Goal: Complete application form: Complete application form

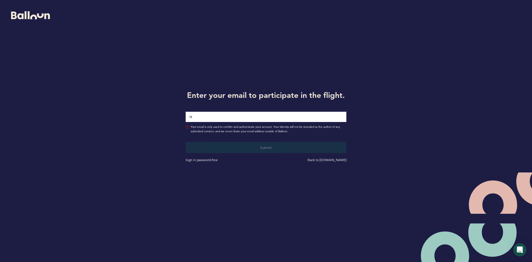
type input "[EMAIL_ADDRESS][DOMAIN_NAME]"
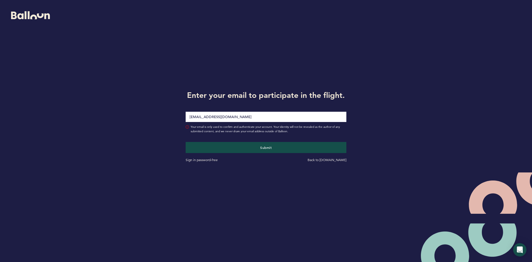
click at [186, 142] on button "Submit" at bounding box center [266, 147] width 161 height 11
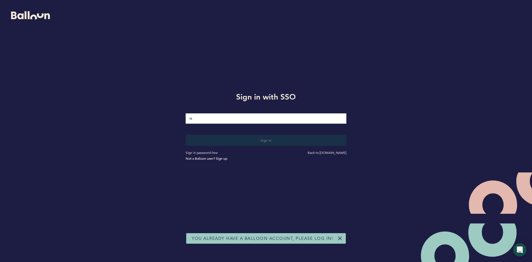
type input "[EMAIL_ADDRESS][DOMAIN_NAME]"
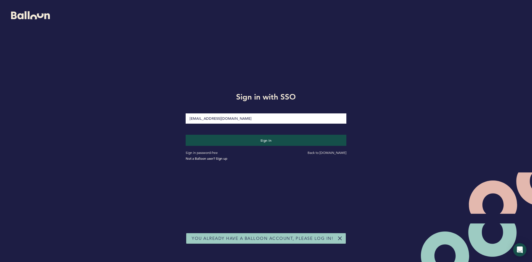
click at [186, 135] on button "Sign in" at bounding box center [266, 140] width 161 height 11
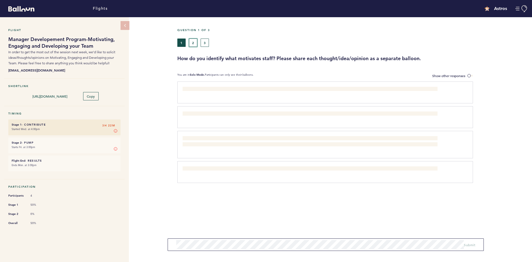
click at [195, 44] on button "2" at bounding box center [193, 43] width 8 height 8
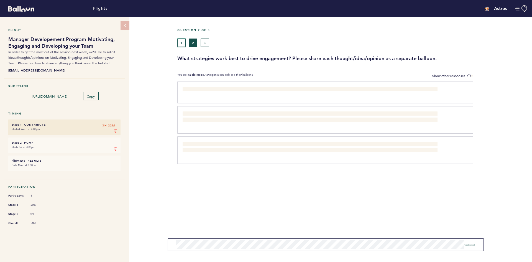
click at [183, 44] on button "1" at bounding box center [181, 43] width 8 height 8
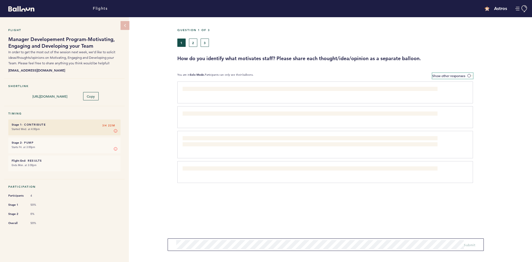
click at [470, 75] on span at bounding box center [471, 76] width 6 height 2
click at [0, 0] on input "Show other responses" at bounding box center [0, 0] width 0 height 0
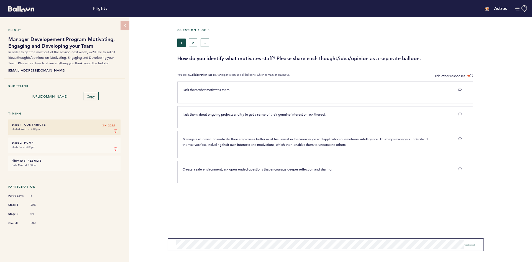
drag, startPoint x: 470, startPoint y: 75, endPoint x: 467, endPoint y: 49, distance: 26.0
click at [467, 49] on div "Question 1 of 3 1 2 3 How do you identify what motivates staff? Please share ea…" at bounding box center [354, 45] width 355 height 34
click at [471, 75] on span at bounding box center [471, 76] width 6 height 2
click at [0, 0] on input "Hide other responses" at bounding box center [0, 0] width 0 height 0
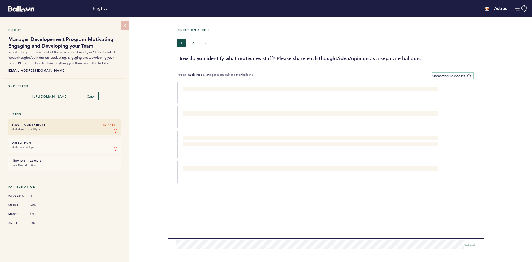
click at [471, 75] on span at bounding box center [471, 76] width 6 height 2
click at [0, 0] on input "Show other responses" at bounding box center [0, 0] width 0 height 0
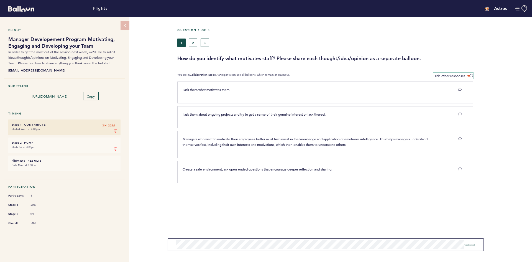
click at [471, 75] on span at bounding box center [471, 76] width 6 height 2
click at [0, 0] on input "Hide other responses" at bounding box center [0, 0] width 0 height 0
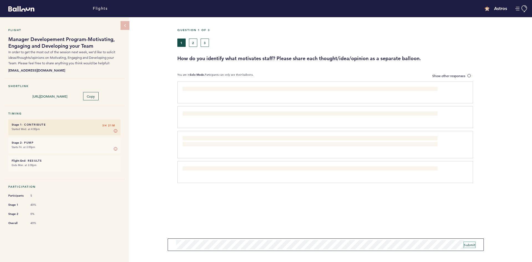
click at [471, 246] on span "Submit" at bounding box center [469, 245] width 11 height 4
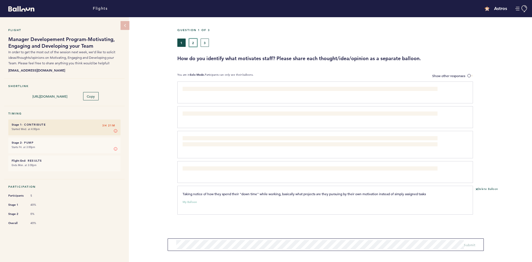
click at [192, 45] on button "2" at bounding box center [193, 43] width 8 height 8
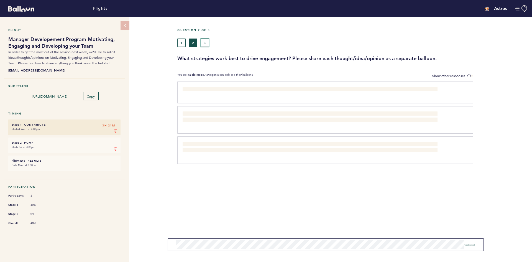
click at [205, 46] on button "3" at bounding box center [205, 43] width 8 height 8
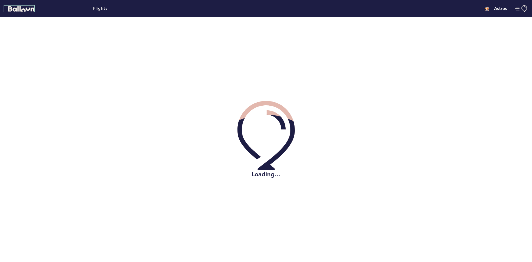
click at [22, 8] on icon "Balloon" at bounding box center [21, 9] width 26 height 6
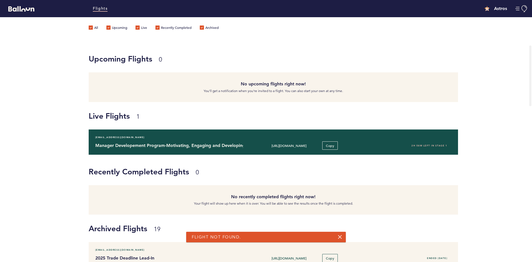
click at [231, 149] on h4 "Manager Developement Program-Motivating, Engaging and Developing your Team" at bounding box center [167, 145] width 144 height 7
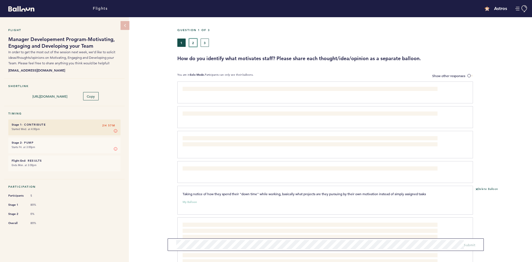
click at [193, 45] on button "2" at bounding box center [193, 43] width 8 height 8
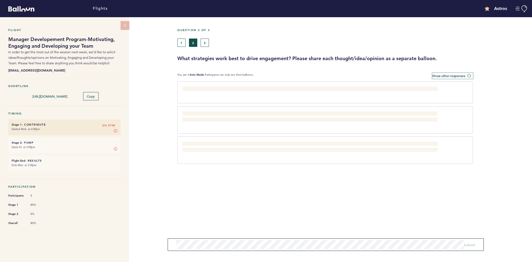
click at [469, 77] on span at bounding box center [471, 76] width 6 height 2
click at [0, 0] on input "Show other responses" at bounding box center [0, 0] width 0 height 0
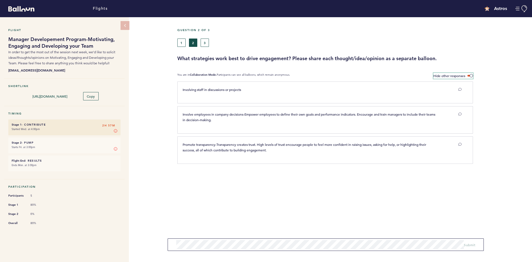
click at [470, 75] on span at bounding box center [471, 76] width 6 height 2
click at [0, 0] on input "Hide other responses" at bounding box center [0, 0] width 0 height 0
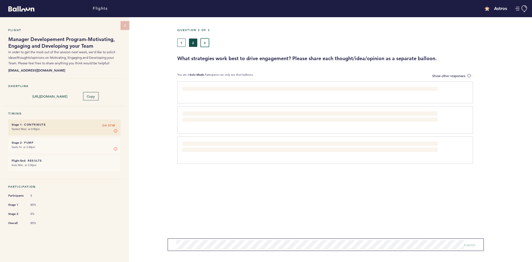
click at [205, 44] on button "3" at bounding box center [205, 43] width 8 height 8
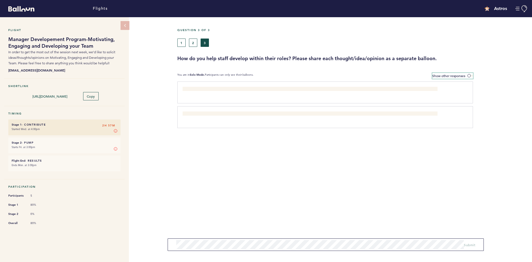
click at [470, 75] on span at bounding box center [471, 76] width 6 height 2
click at [0, 0] on input "Show other responses" at bounding box center [0, 0] width 0 height 0
click at [470, 75] on span at bounding box center [471, 76] width 6 height 2
click at [0, 0] on input "Hide other responses" at bounding box center [0, 0] width 0 height 0
click at [474, 242] on span "Submit" at bounding box center [469, 243] width 11 height 4
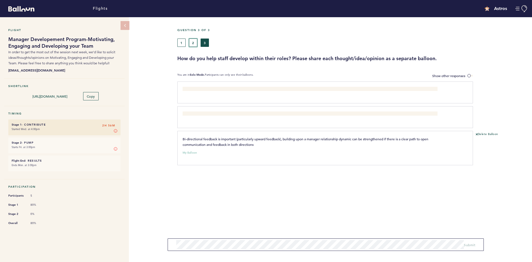
click at [193, 42] on button "2" at bounding box center [193, 43] width 8 height 8
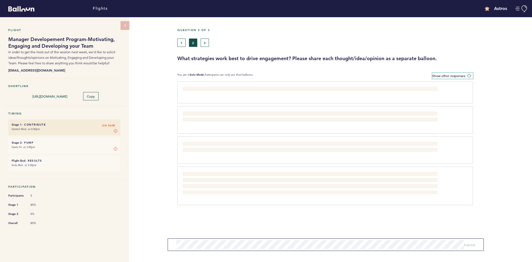
click at [469, 75] on span at bounding box center [471, 76] width 6 height 2
click at [0, 0] on input "Show other responses" at bounding box center [0, 0] width 0 height 0
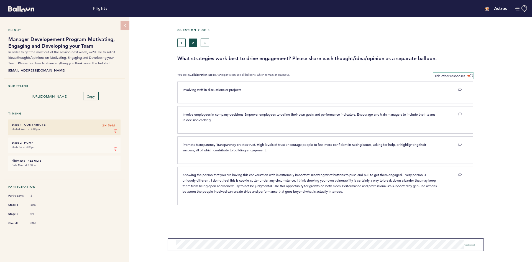
click at [469, 74] on label "Hide other responses" at bounding box center [454, 76] width 40 height 6
click at [0, 0] on input "Hide other responses" at bounding box center [0, 0] width 0 height 0
